Goal: Information Seeking & Learning: Learn about a topic

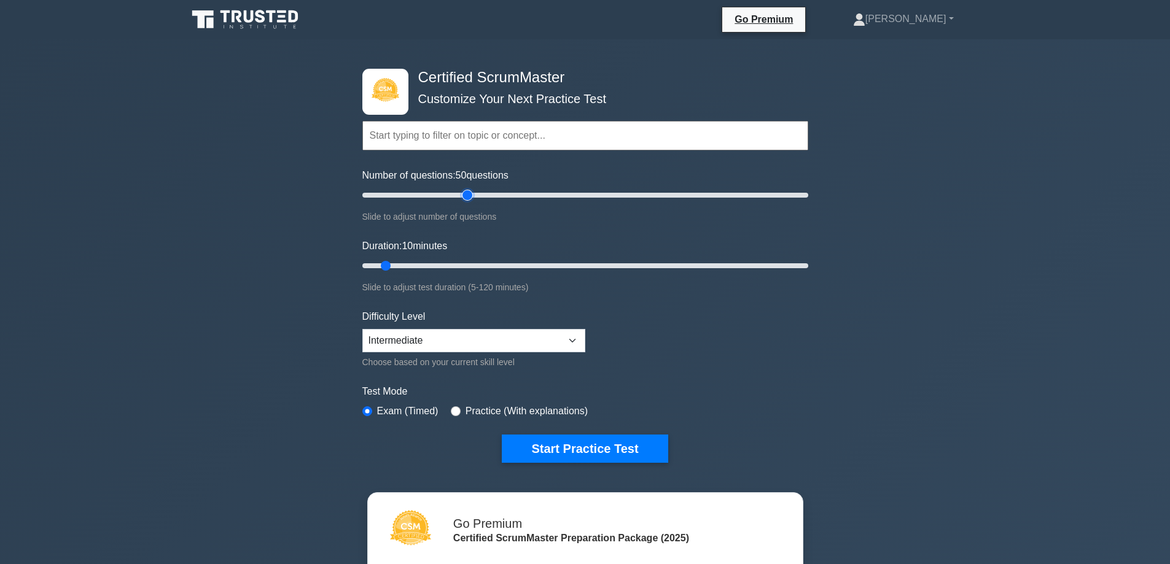
drag, startPoint x: 381, startPoint y: 193, endPoint x: 467, endPoint y: 210, distance: 87.6
click at [467, 203] on input "Number of questions: 50 questions" at bounding box center [585, 195] width 446 height 15
drag, startPoint x: 469, startPoint y: 195, endPoint x: 329, endPoint y: 193, distance: 140.0
click at [362, 193] on input "Number of questions: 5 questions" at bounding box center [585, 195] width 446 height 15
click at [429, 133] on input "text" at bounding box center [585, 135] width 446 height 29
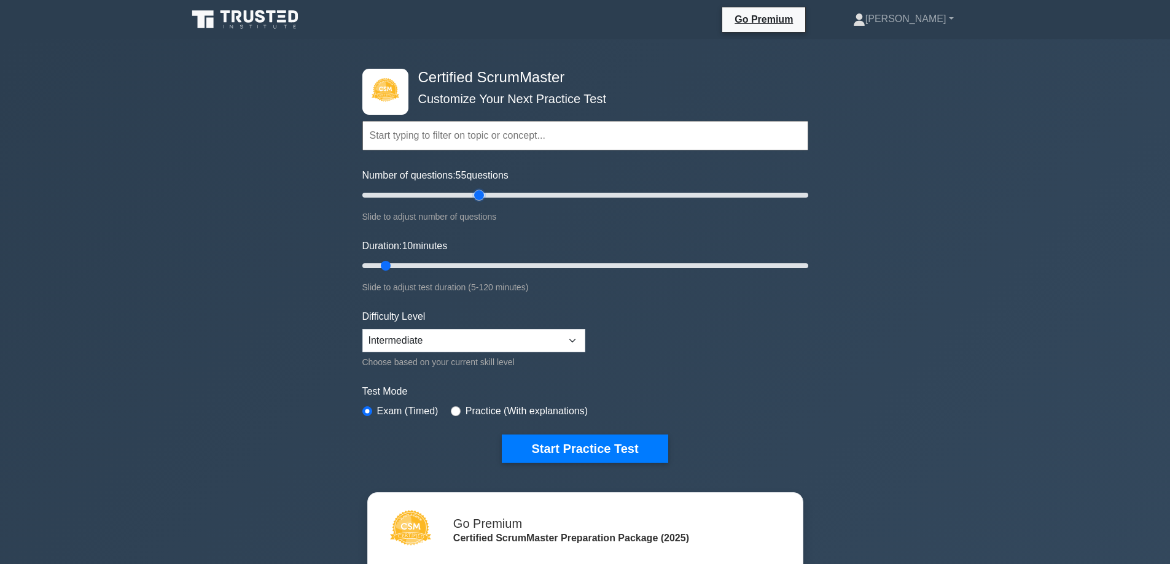
drag, startPoint x: 368, startPoint y: 195, endPoint x: 482, endPoint y: 196, distance: 114.2
click at [482, 196] on input "Number of questions: 55 questions" at bounding box center [585, 195] width 446 height 15
drag, startPoint x: 478, startPoint y: 193, endPoint x: 470, endPoint y: 193, distance: 7.4
type input "50"
click at [470, 193] on input "Number of questions: 50 questions" at bounding box center [585, 195] width 446 height 15
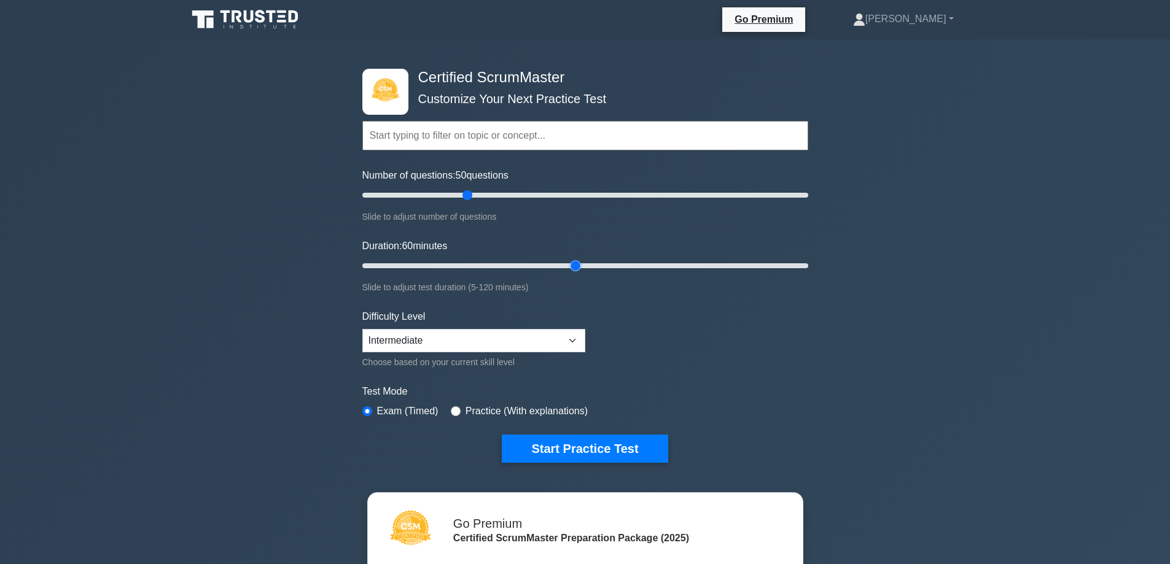
drag, startPoint x: 384, startPoint y: 264, endPoint x: 577, endPoint y: 271, distance: 193.6
type input "60"
click at [577, 271] on input "Duration: 60 minutes" at bounding box center [585, 266] width 446 height 15
click at [580, 335] on select "Beginner Intermediate Expert" at bounding box center [473, 340] width 223 height 23
click at [715, 378] on form "Topics Basic Scrum Concepts Sprint Planning and Execution ScrumMaster Roles & R…" at bounding box center [585, 274] width 446 height 380
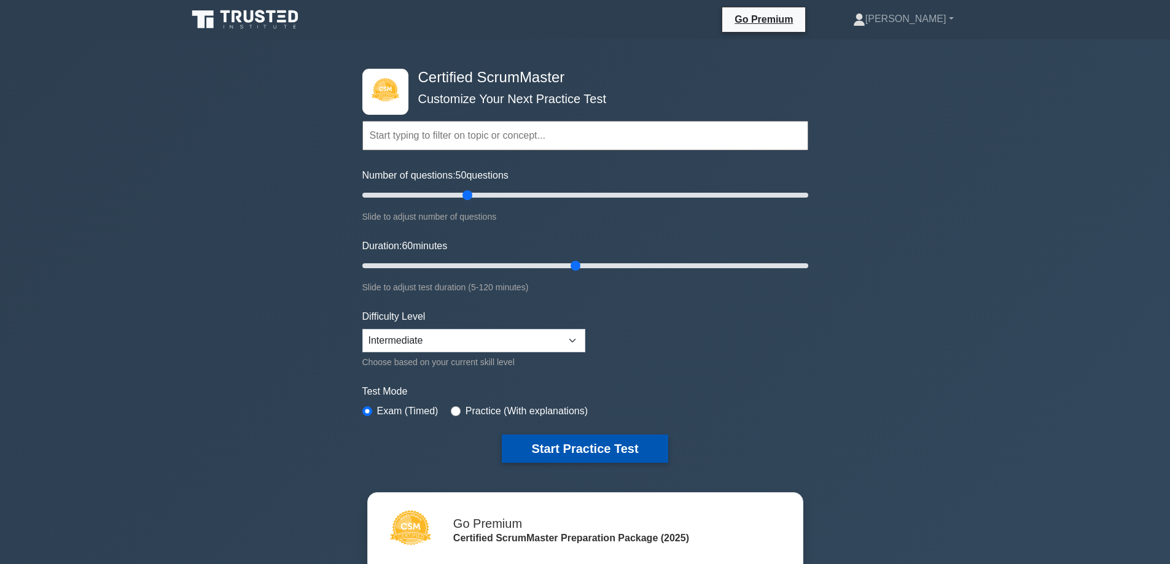
click at [582, 436] on button "Start Practice Test" at bounding box center [585, 449] width 166 height 28
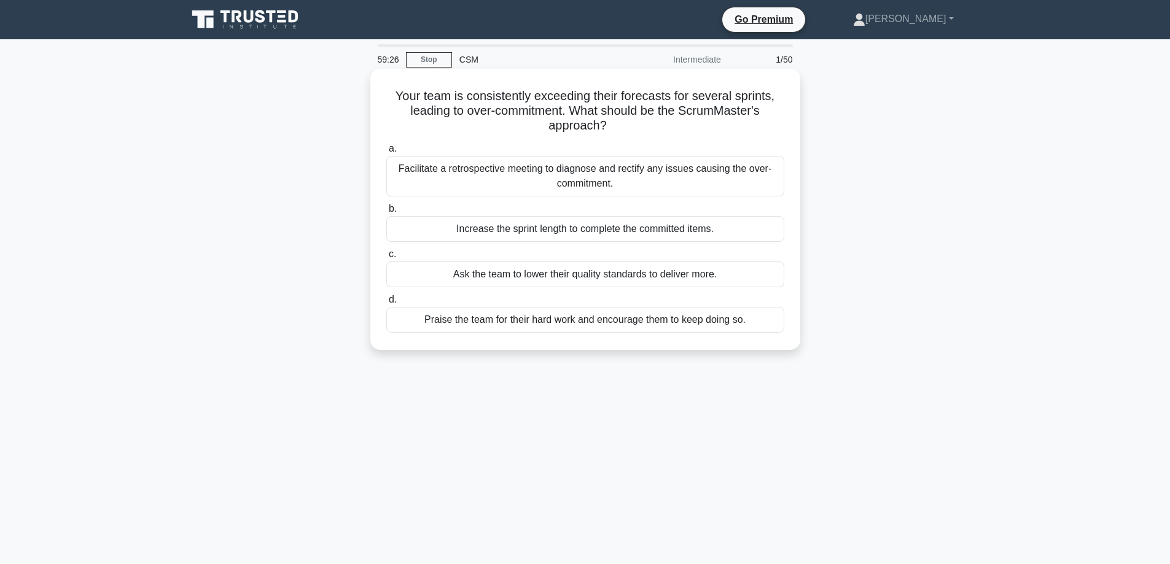
click at [599, 181] on div "Facilitate a retrospective meeting to diagnose and rectify any issues causing t…" at bounding box center [585, 176] width 398 height 41
click at [386, 153] on input "a. Facilitate a retrospective meeting to diagnose and rectify any issues causin…" at bounding box center [386, 149] width 0 height 8
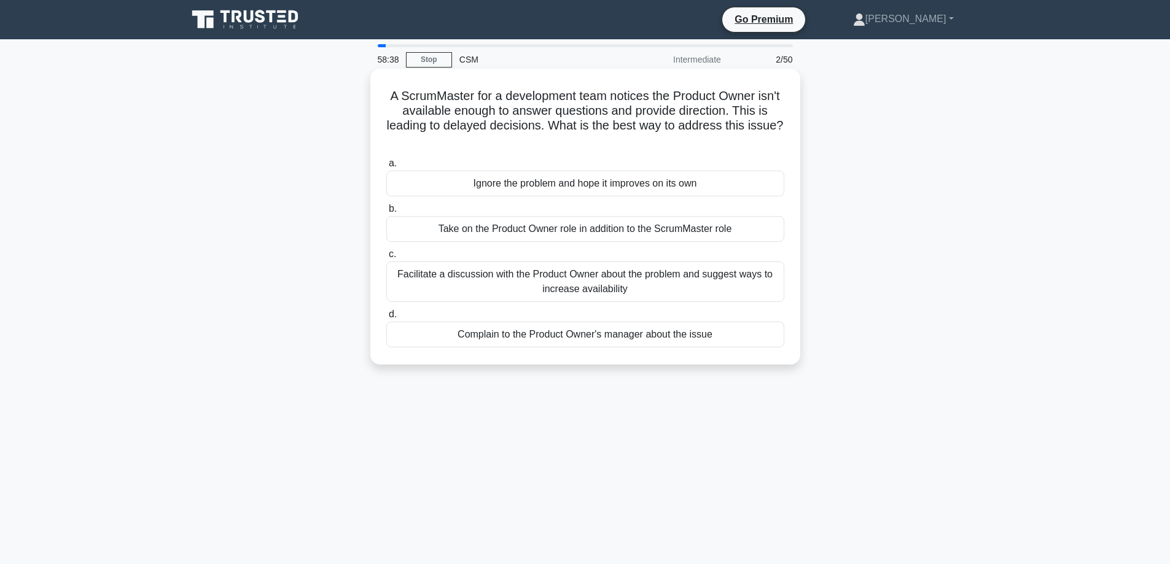
click at [636, 271] on div "Facilitate a discussion with the Product Owner about the problem and suggest wa…" at bounding box center [585, 282] width 398 height 41
click at [386, 259] on input "c. Facilitate a discussion with the Product Owner about the problem and suggest…" at bounding box center [386, 255] width 0 height 8
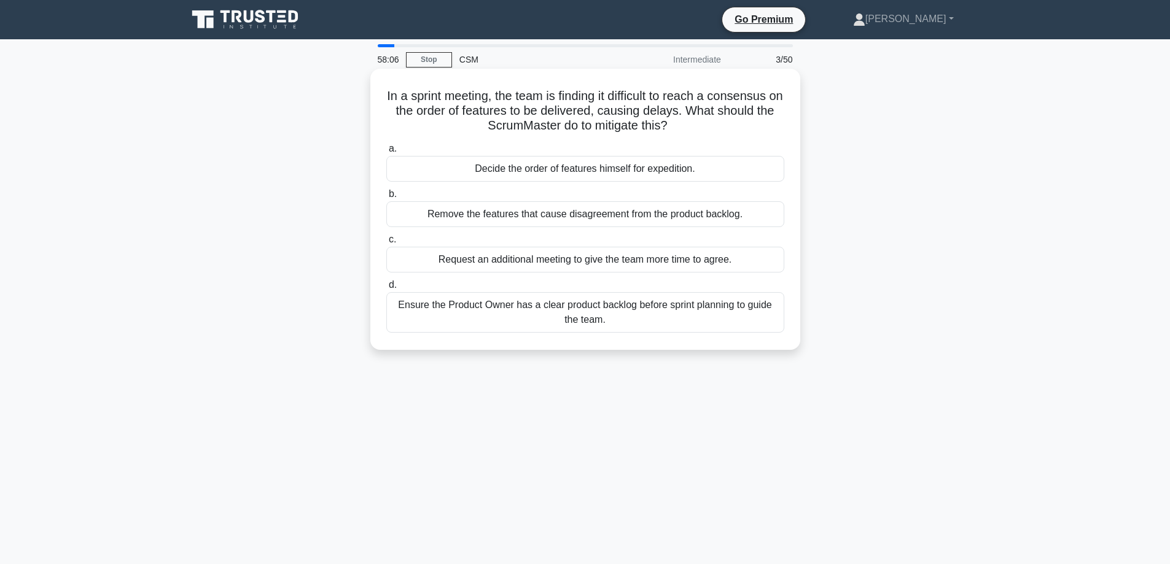
click at [685, 312] on div "Ensure the Product Owner has a clear product backlog before sprint planning to …" at bounding box center [585, 312] width 398 height 41
click at [386, 289] on input "d. Ensure the Product Owner has a clear product backlog before sprint planning …" at bounding box center [386, 285] width 0 height 8
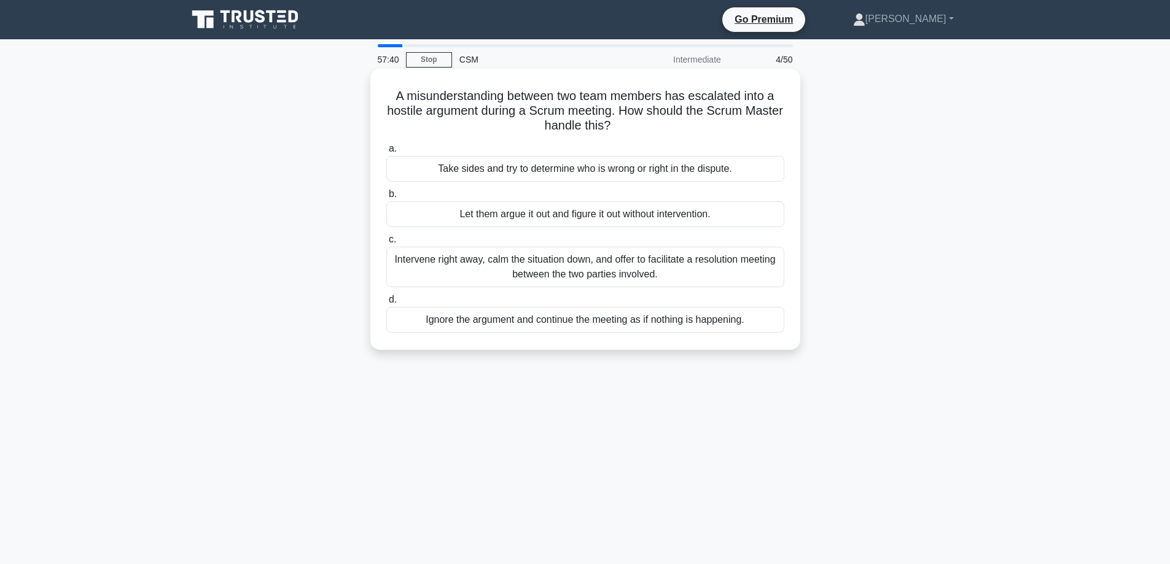
click at [716, 263] on div "Intervene right away, calm the situation down, and offer to facilitate a resolu…" at bounding box center [585, 267] width 398 height 41
click at [386, 244] on input "c. Intervene right away, calm the situation down, and offer to facilitate a res…" at bounding box center [386, 240] width 0 height 8
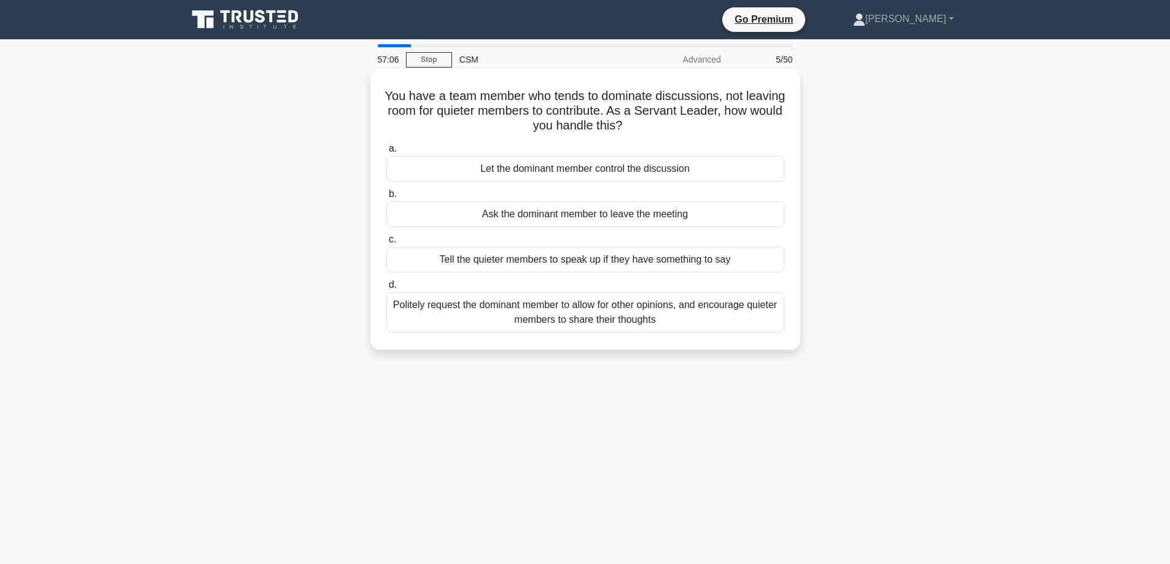
click at [684, 319] on div "Politely request the dominant member to allow for other opinions, and encourage…" at bounding box center [585, 312] width 398 height 41
click at [386, 289] on input "d. Politely request the dominant member to allow for other opinions, and encour…" at bounding box center [386, 285] width 0 height 8
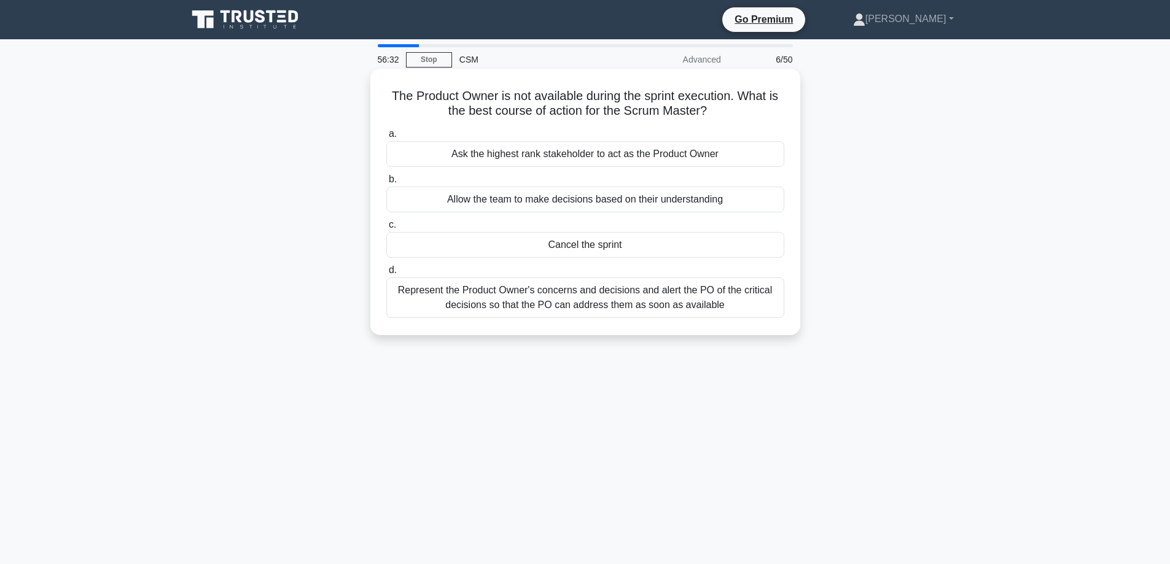
click at [649, 302] on div "Represent the Product Owner's concerns and decisions and alert the PO of the cr…" at bounding box center [585, 298] width 398 height 41
click at [386, 275] on input "d. Represent the Product Owner's concerns and decisions and alert the PO of the…" at bounding box center [386, 271] width 0 height 8
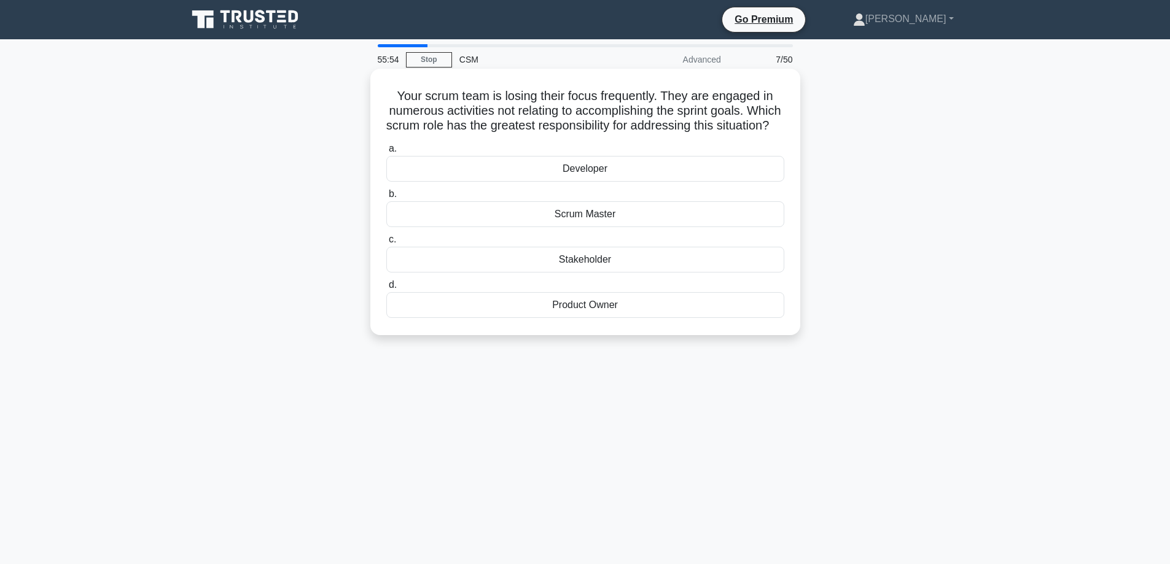
click at [651, 227] on div "Scrum Master" at bounding box center [585, 214] width 398 height 26
click at [386, 198] on input "b. Scrum Master" at bounding box center [386, 194] width 0 height 8
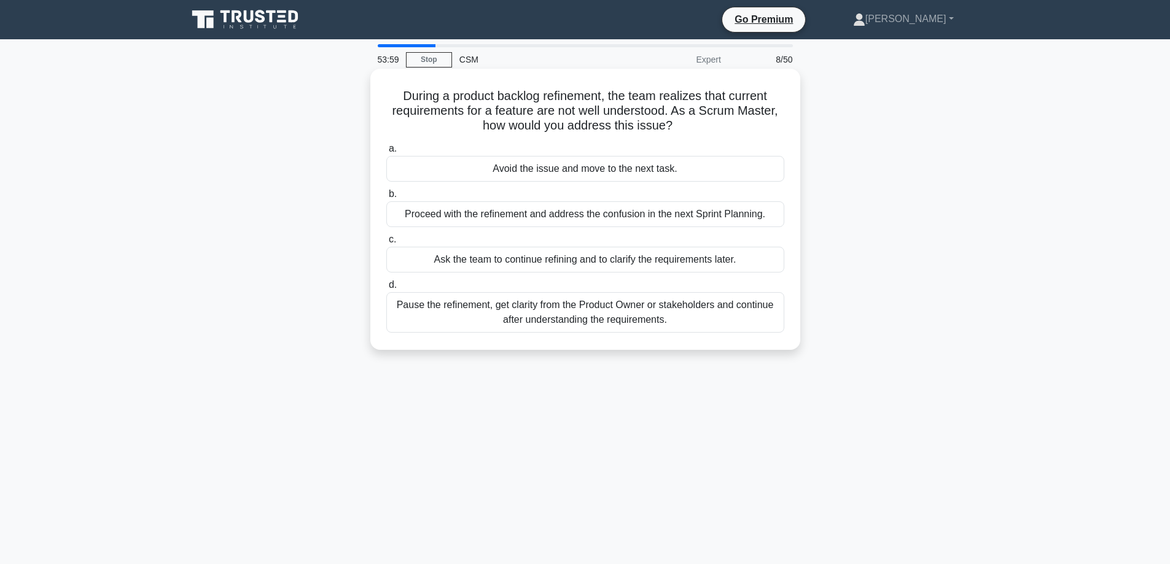
click at [616, 260] on div "Ask the team to continue refining and to clarify the requirements later." at bounding box center [585, 260] width 398 height 26
click at [386, 244] on input "c. Ask the team to continue refining and to clarify the requirements later." at bounding box center [386, 240] width 0 height 8
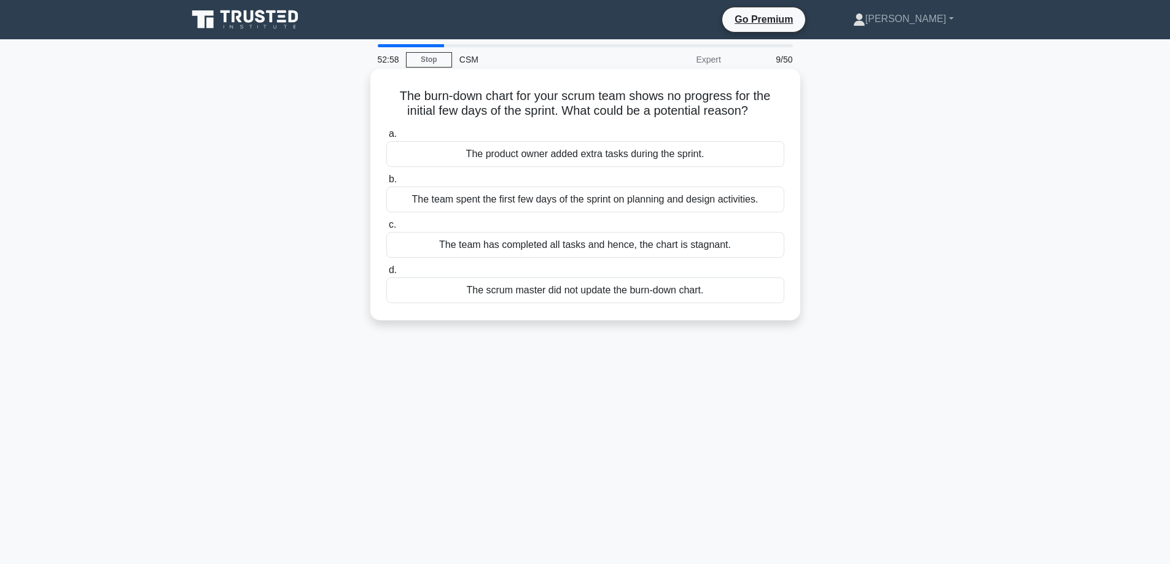
click at [684, 201] on div "The team spent the first few days of the sprint on planning and design activiti…" at bounding box center [585, 200] width 398 height 26
click at [386, 184] on input "b. The team spent the first few days of the sprint on planning and design activ…" at bounding box center [386, 180] width 0 height 8
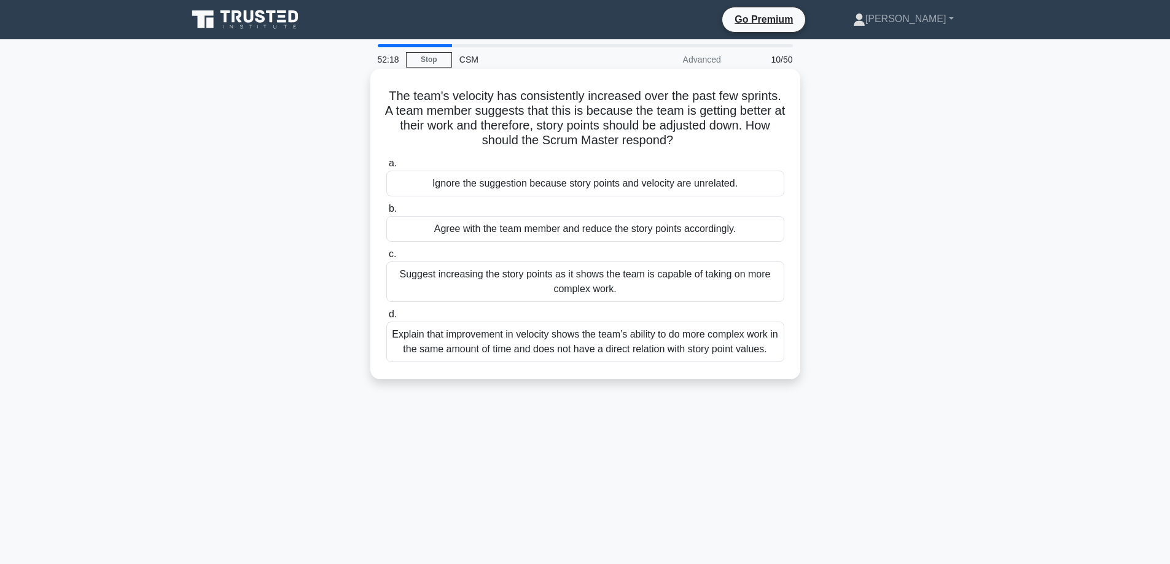
click at [677, 343] on div "Explain that improvement in velocity shows the team’s ability to do more comple…" at bounding box center [585, 342] width 398 height 41
click at [386, 319] on input "d. Explain that improvement in velocity shows the team’s ability to do more com…" at bounding box center [386, 315] width 0 height 8
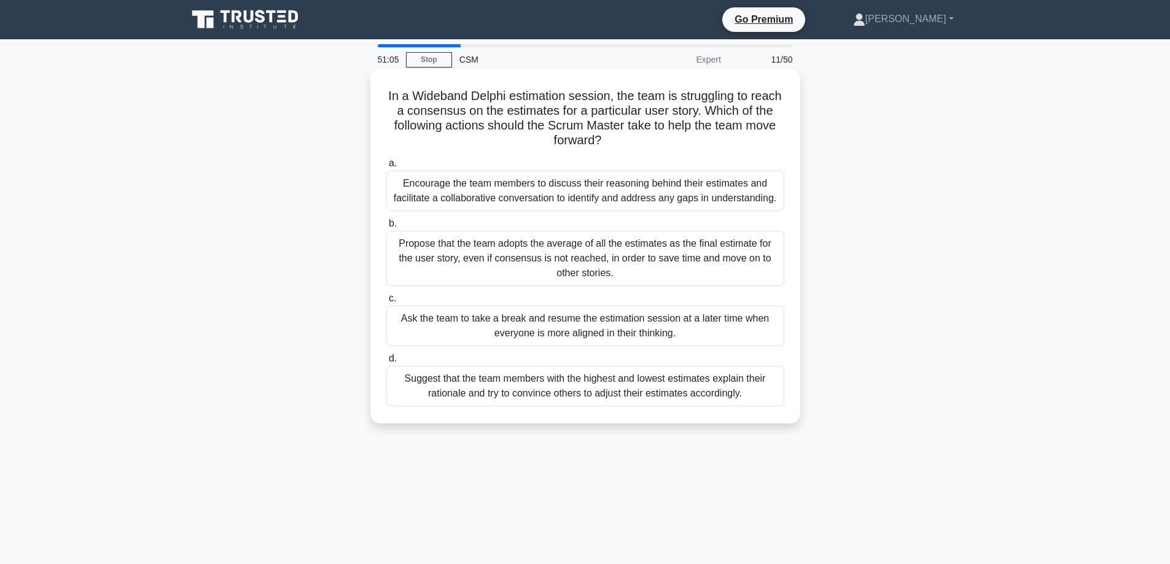
click at [727, 198] on div "Encourage the team members to discuss their reasoning behind their estimates an…" at bounding box center [585, 191] width 398 height 41
click at [386, 168] on input "a. Encourage the team members to discuss their reasoning behind their estimates…" at bounding box center [386, 164] width 0 height 8
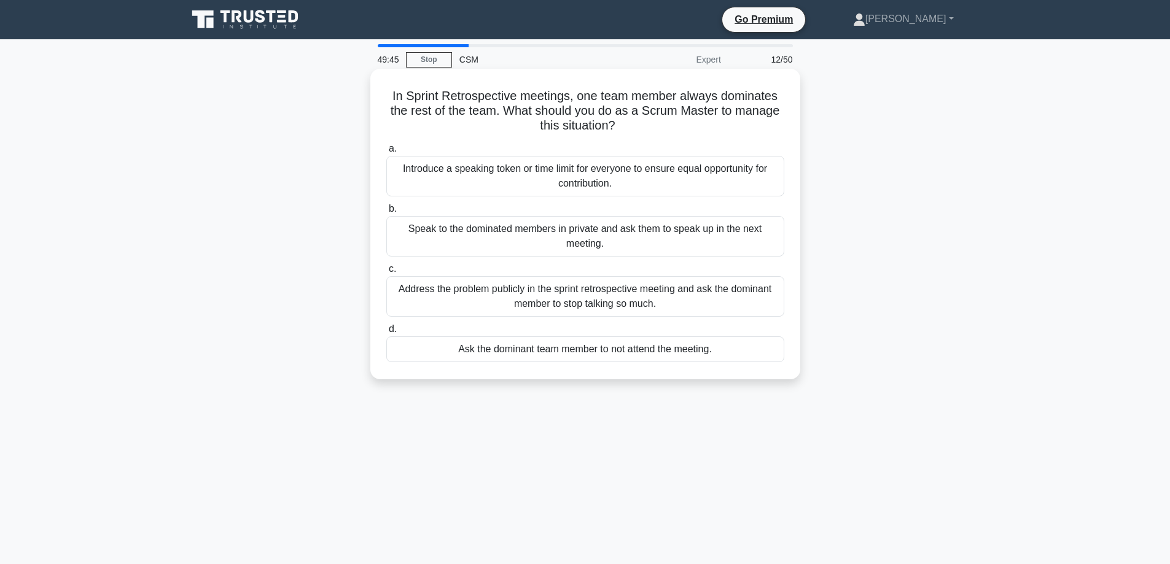
click at [499, 233] on div "Speak to the dominated members in private and ask them to speak up in the next …" at bounding box center [585, 236] width 398 height 41
click at [386, 213] on input "b. Speak to the dominated members in private and ask them to speak up in the ne…" at bounding box center [386, 209] width 0 height 8
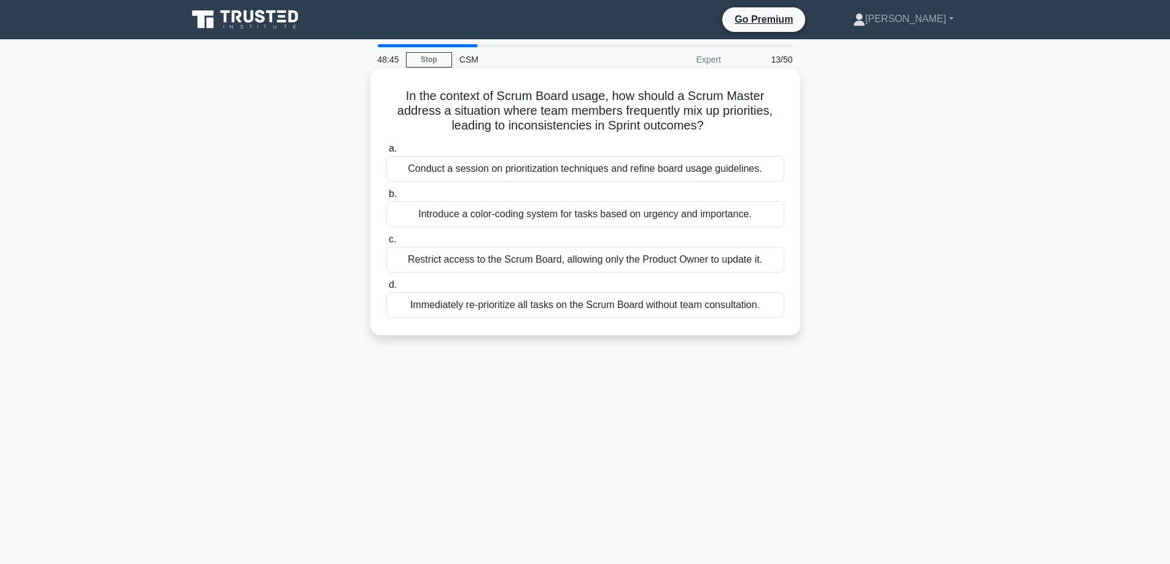
click at [713, 217] on div "Introduce a color-coding system for tasks based on urgency and importance." at bounding box center [585, 214] width 398 height 26
click at [386, 198] on input "b. Introduce a color-coding system for tasks based on urgency and importance." at bounding box center [386, 194] width 0 height 8
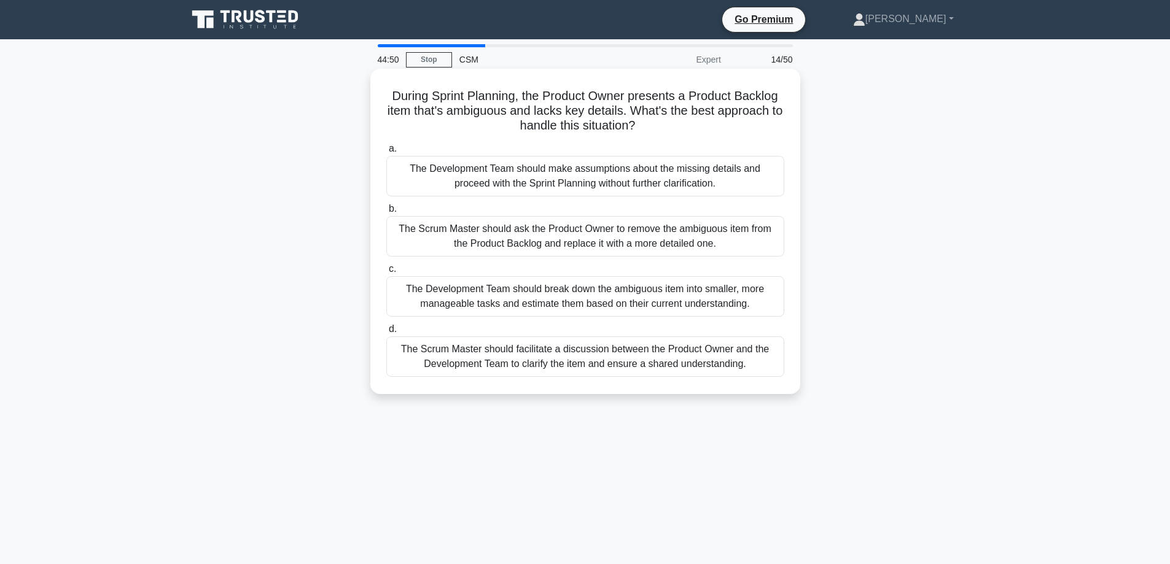
click at [642, 357] on div "The Scrum Master should facilitate a discussion between the Product Owner and t…" at bounding box center [585, 357] width 398 height 41
click at [386, 334] on input "d. The Scrum Master should facilitate a discussion between the Product Owner an…" at bounding box center [386, 330] width 0 height 8
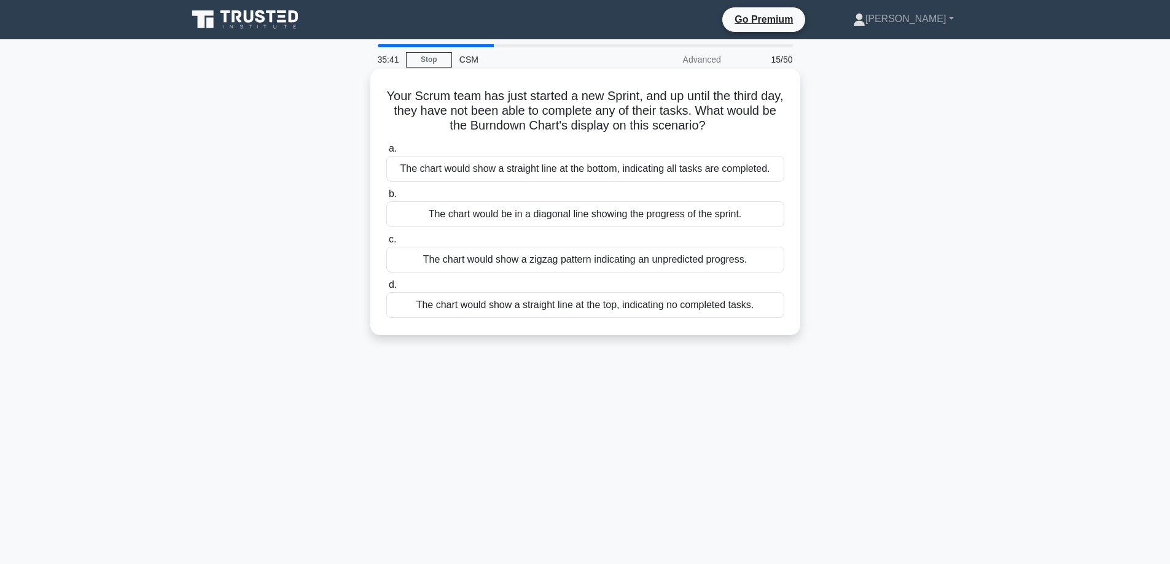
click at [711, 307] on div "The chart would show a straight line at the top, indicating no completed tasks." at bounding box center [585, 305] width 398 height 26
click at [386, 289] on input "d. The chart would show a straight line at the top, indicating no completed tas…" at bounding box center [386, 285] width 0 height 8
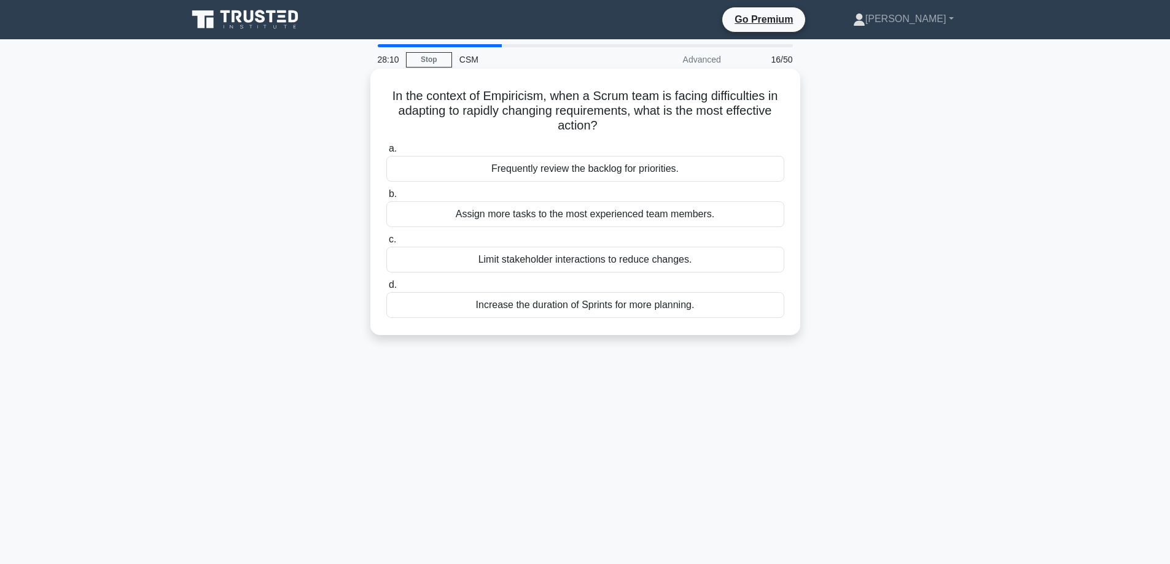
click at [668, 302] on div "Increase the duration of Sprints for more planning." at bounding box center [585, 305] width 398 height 26
click at [386, 289] on input "d. Increase the duration of Sprints for more planning." at bounding box center [386, 285] width 0 height 8
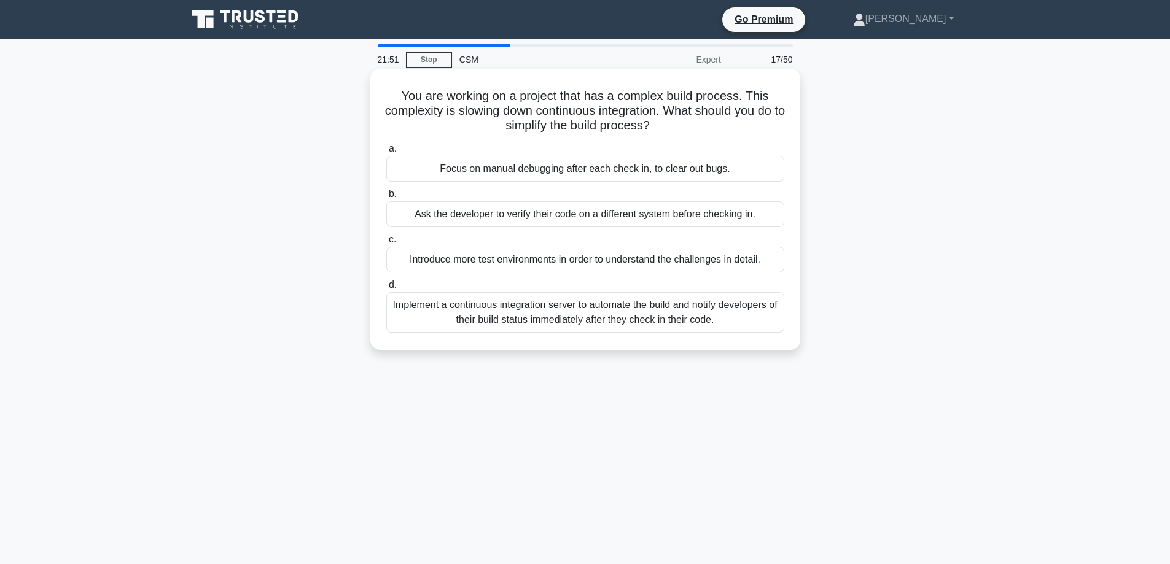
click at [670, 326] on div "Implement a continuous integration server to automate the build and notify deve…" at bounding box center [585, 312] width 398 height 41
click at [386, 289] on input "d. Implement a continuous integration server to automate the build and notify d…" at bounding box center [386, 285] width 0 height 8
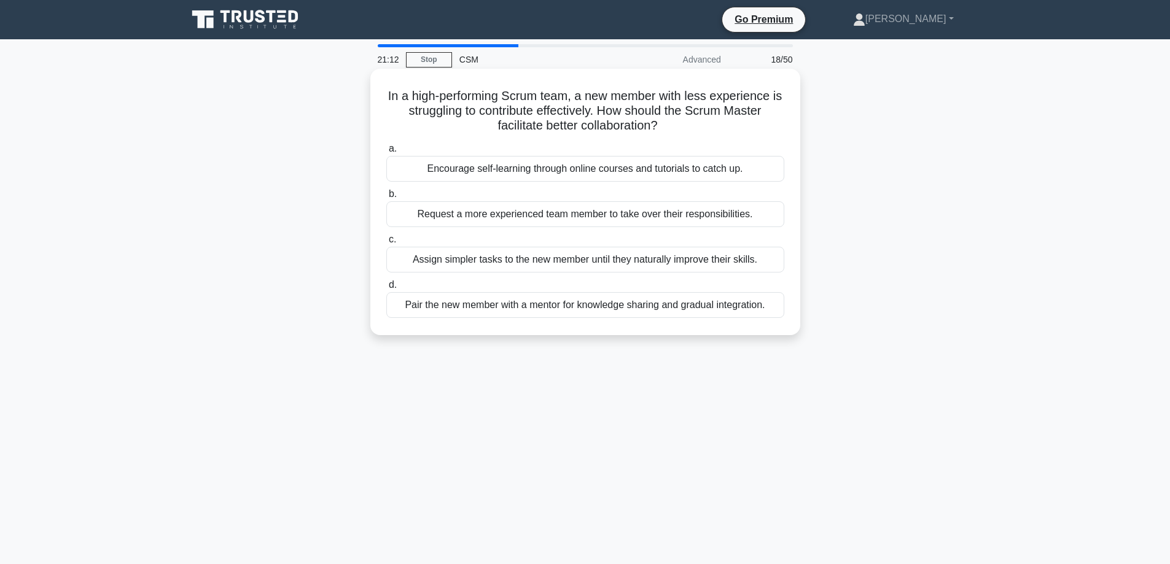
click at [676, 177] on div "Encourage self-learning through online courses and tutorials to catch up." at bounding box center [585, 169] width 398 height 26
click at [386, 153] on input "a. Encourage self-learning through online courses and tutorials to catch up." at bounding box center [386, 149] width 0 height 8
click at [722, 312] on div "Encourage a discussion to reach consensus, based on the product goal." at bounding box center [585, 305] width 398 height 26
click at [386, 289] on input "d. Encourage a discussion to reach consensus, based on the product goal." at bounding box center [386, 285] width 0 height 8
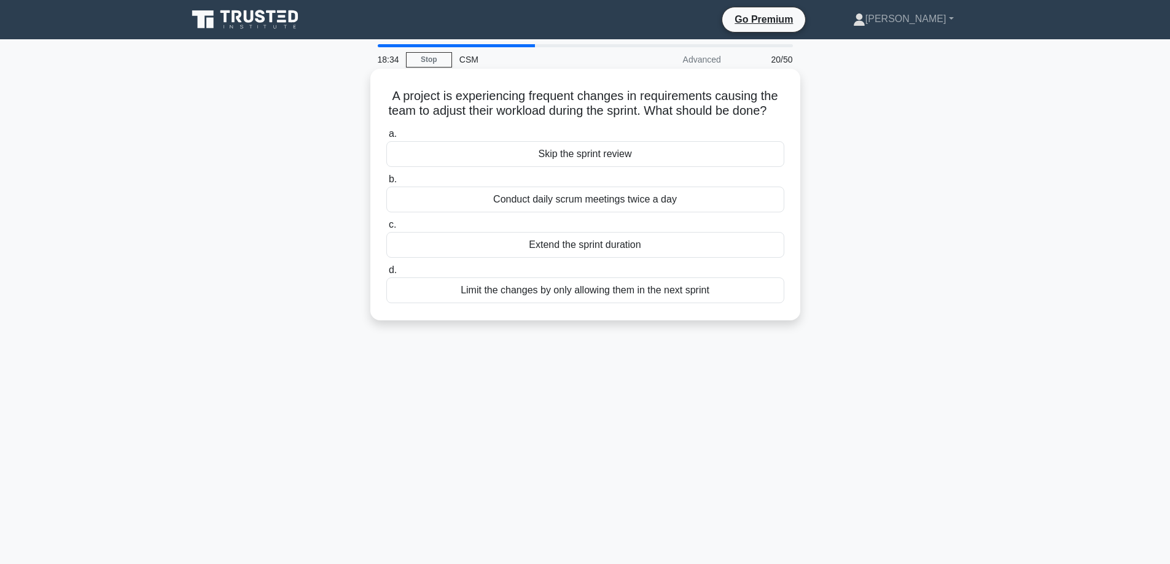
click at [692, 302] on div "Limit the changes by only allowing them in the next sprint" at bounding box center [585, 291] width 398 height 26
click at [386, 275] on input "d. Limit the changes by only allowing them in the next sprint" at bounding box center [386, 271] width 0 height 8
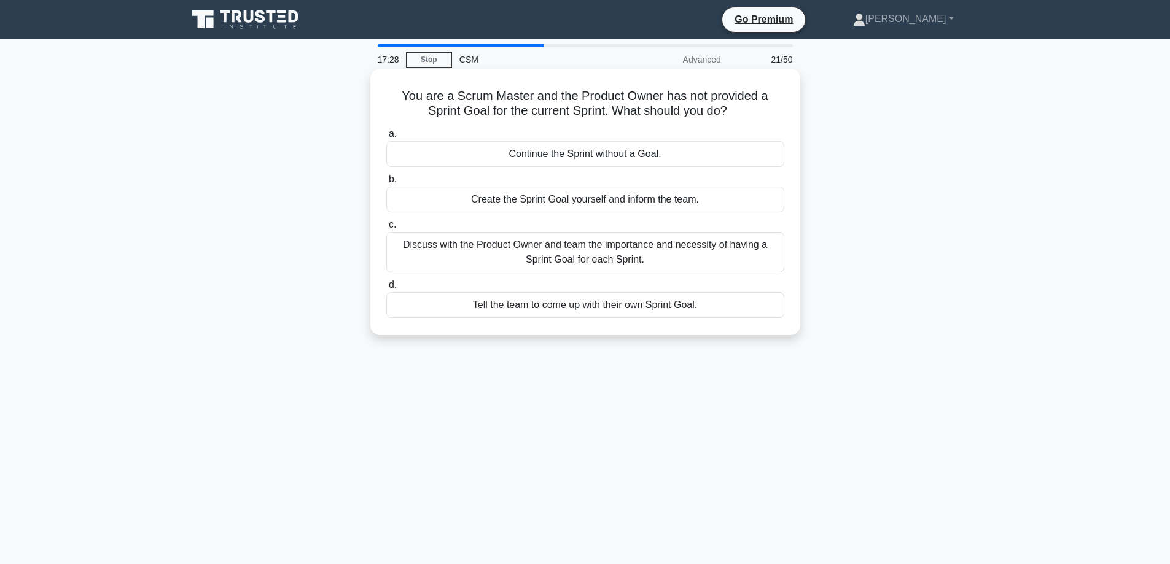
click at [688, 257] on div "Discuss with the Product Owner and team the importance and necessity of having …" at bounding box center [585, 252] width 398 height 41
click at [386, 229] on input "c. Discuss with the Product Owner and team the importance and necessity of havi…" at bounding box center [386, 225] width 0 height 8
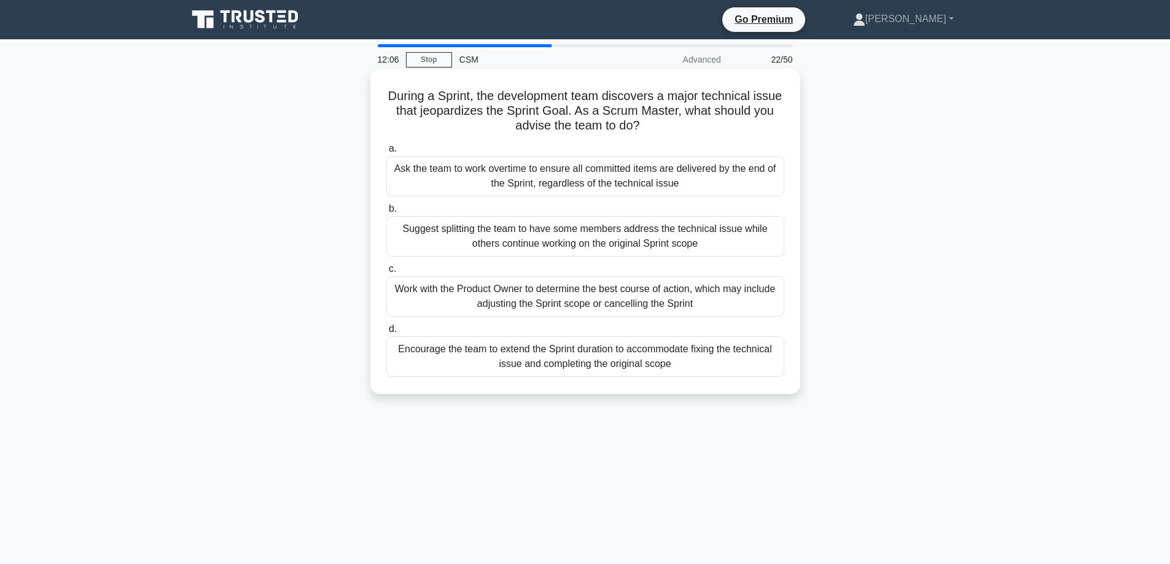
click at [673, 292] on div "Work with the Product Owner to determine the best course of action, which may i…" at bounding box center [585, 296] width 398 height 41
click at [386, 273] on input "c. Work with the Product Owner to determine the best course of action, which ma…" at bounding box center [386, 269] width 0 height 8
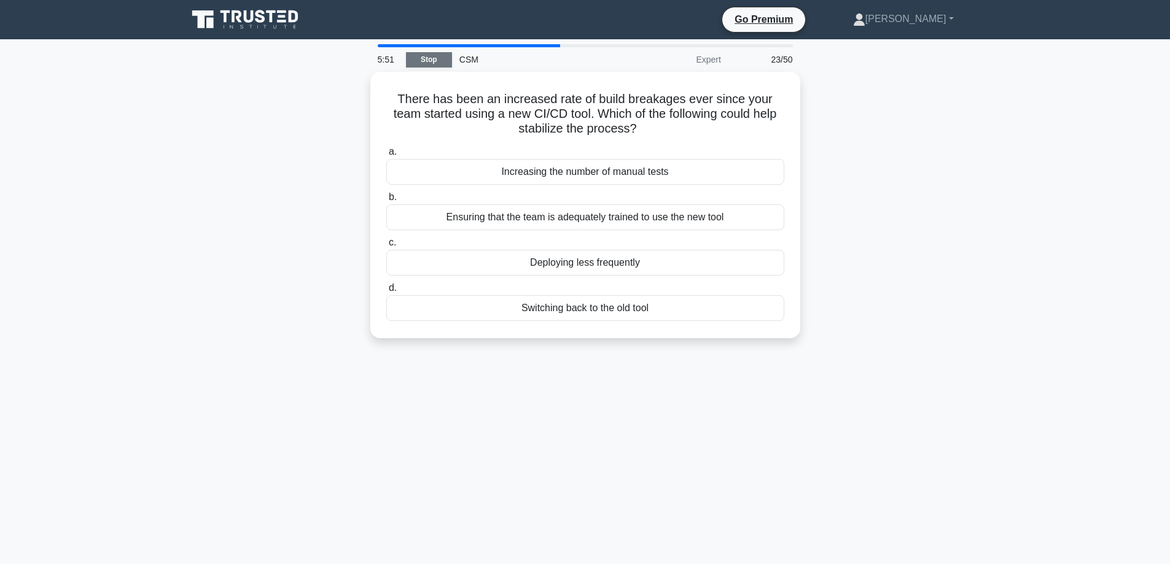
click at [434, 61] on link "Stop" at bounding box center [429, 59] width 46 height 15
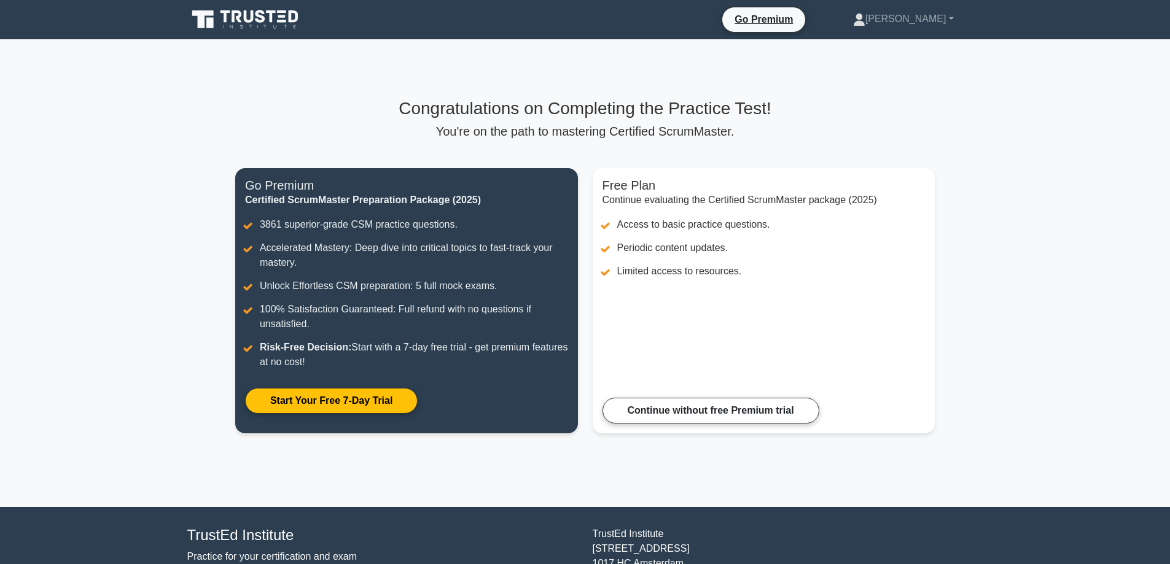
click at [269, 18] on icon at bounding box center [246, 19] width 118 height 23
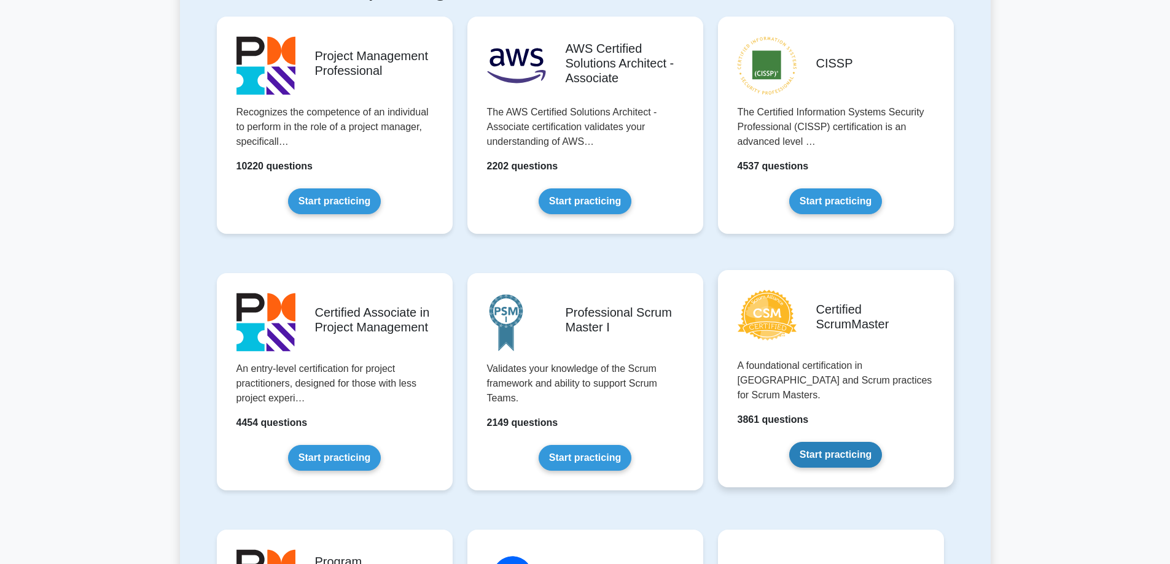
scroll to position [246, 0]
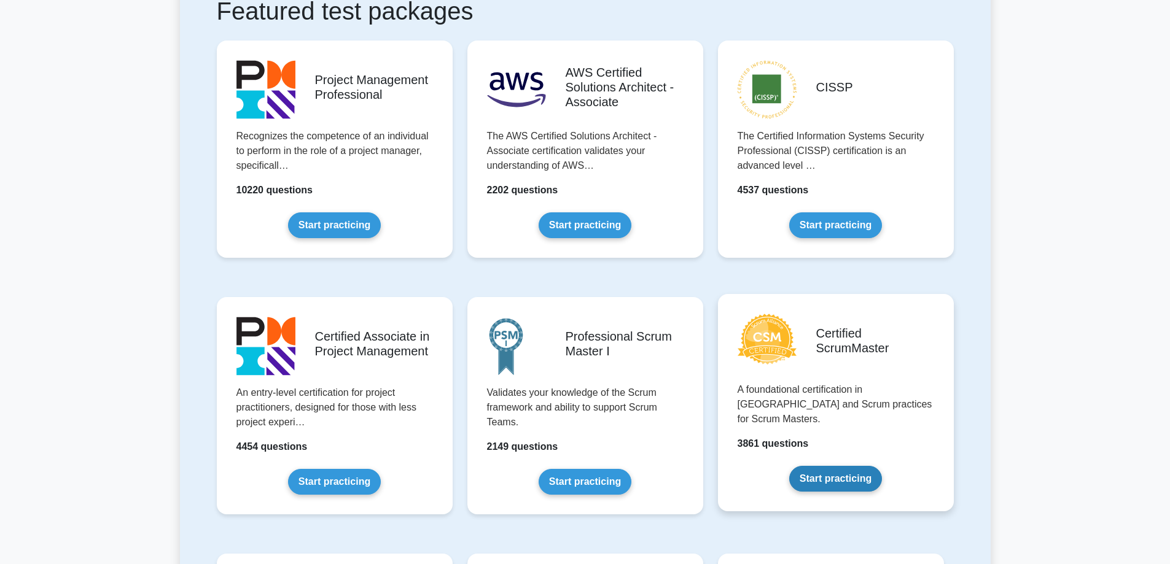
click at [844, 466] on link "Start practicing" at bounding box center [835, 479] width 93 height 26
